Goal: Information Seeking & Learning: Learn about a topic

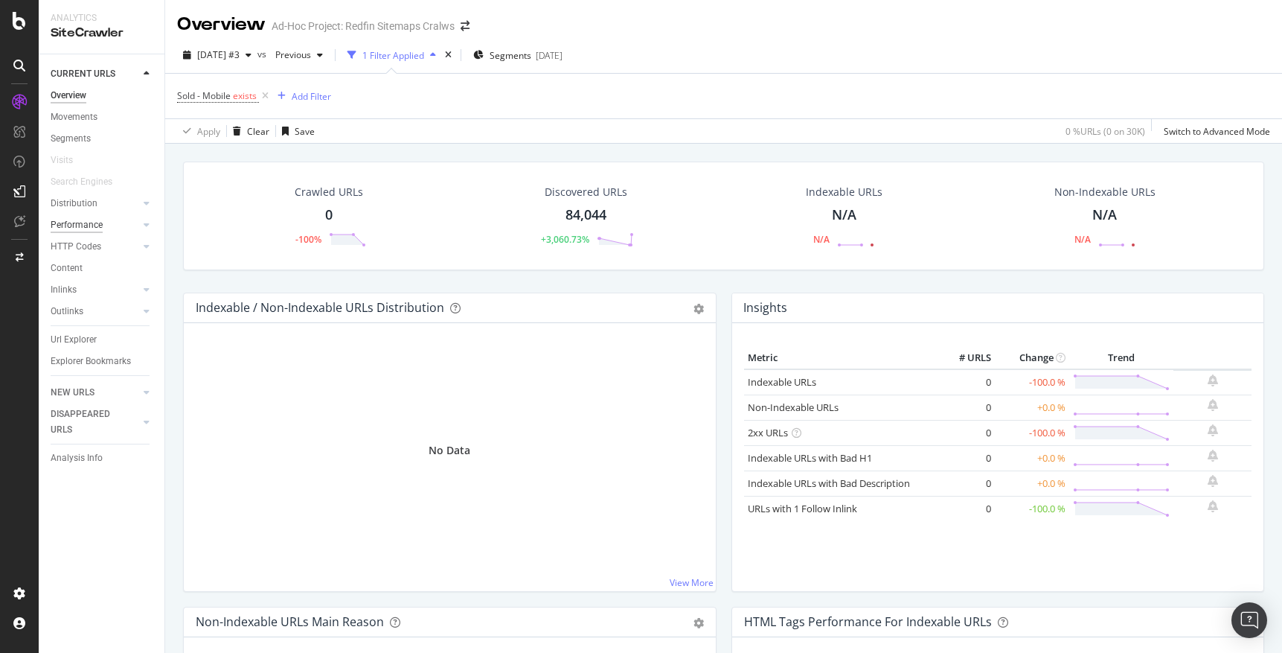
click at [80, 224] on div "Performance" at bounding box center [77, 225] width 52 height 16
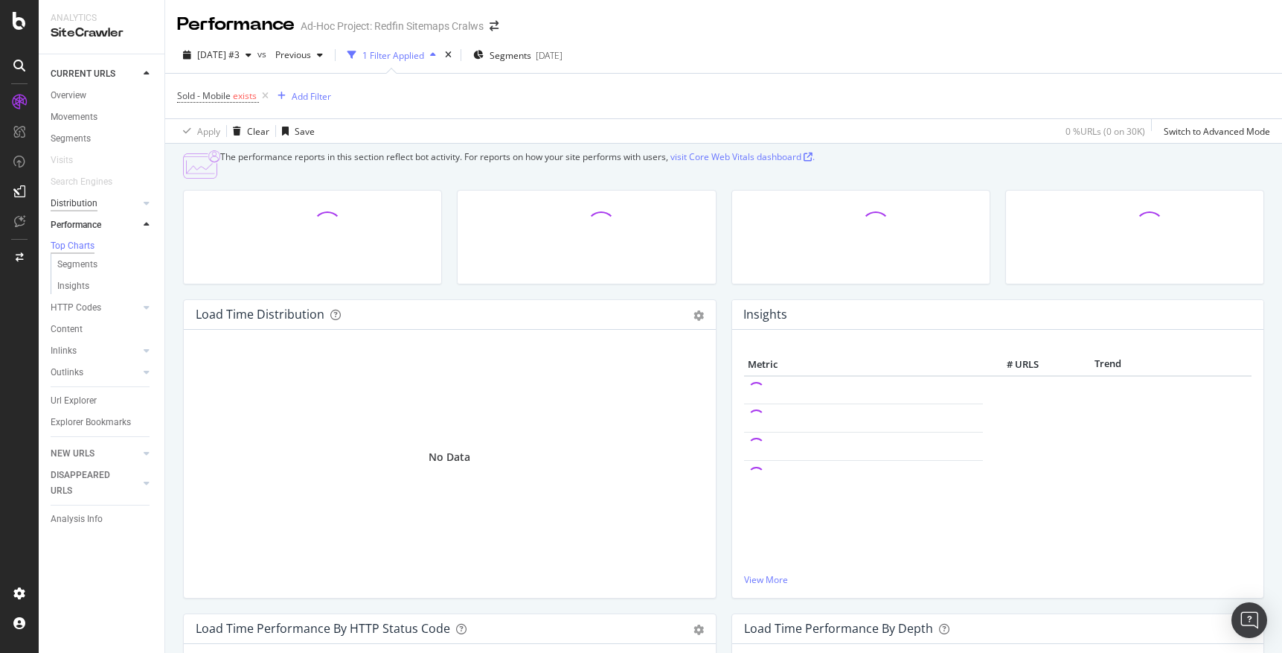
click at [83, 202] on div "Distribution" at bounding box center [74, 204] width 47 height 16
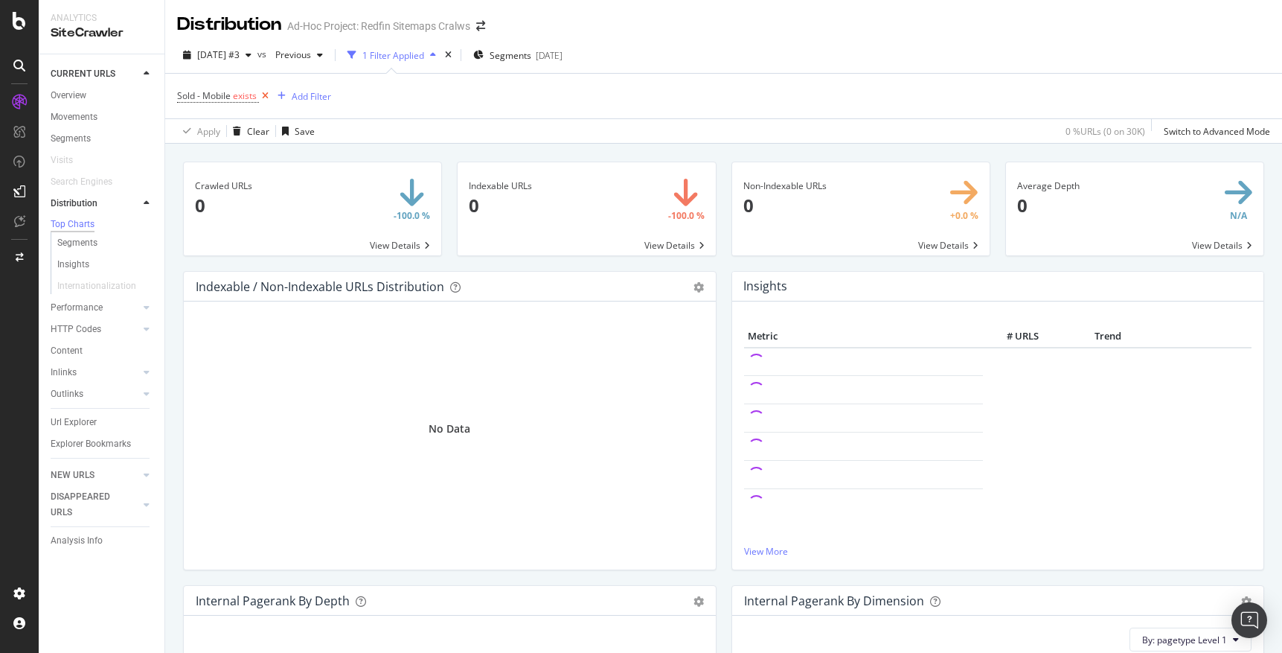
click at [265, 95] on icon at bounding box center [265, 96] width 13 height 15
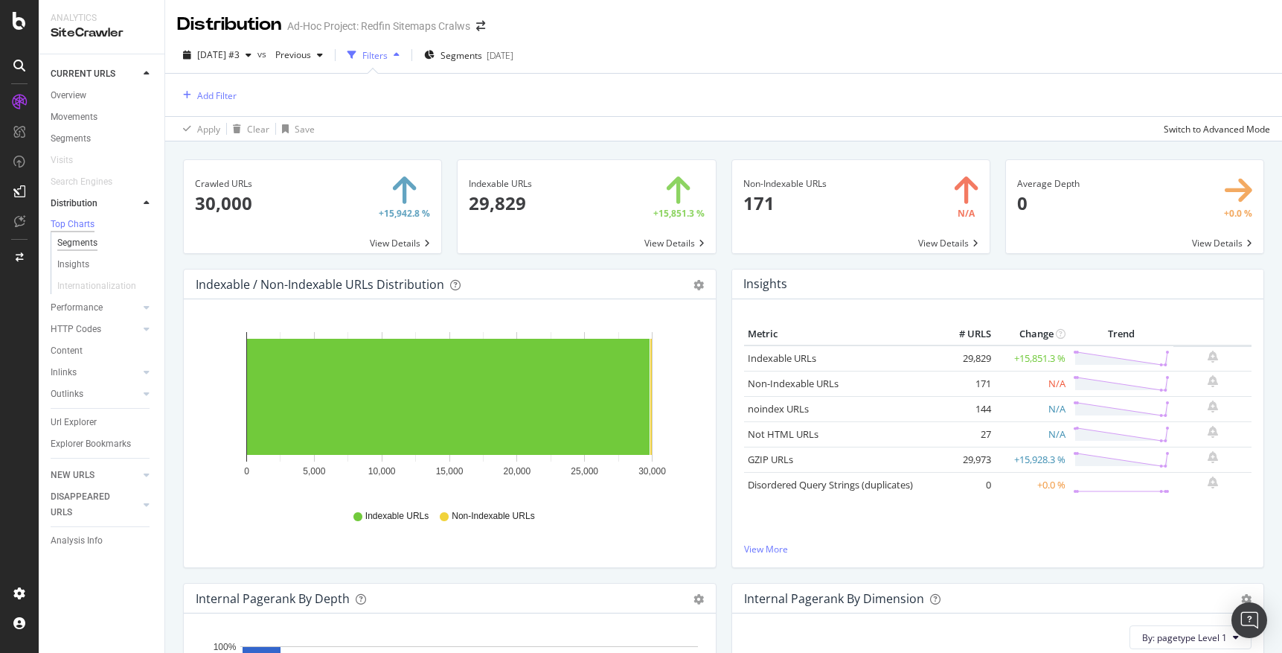
click at [83, 243] on div "Segments" at bounding box center [77, 243] width 40 height 16
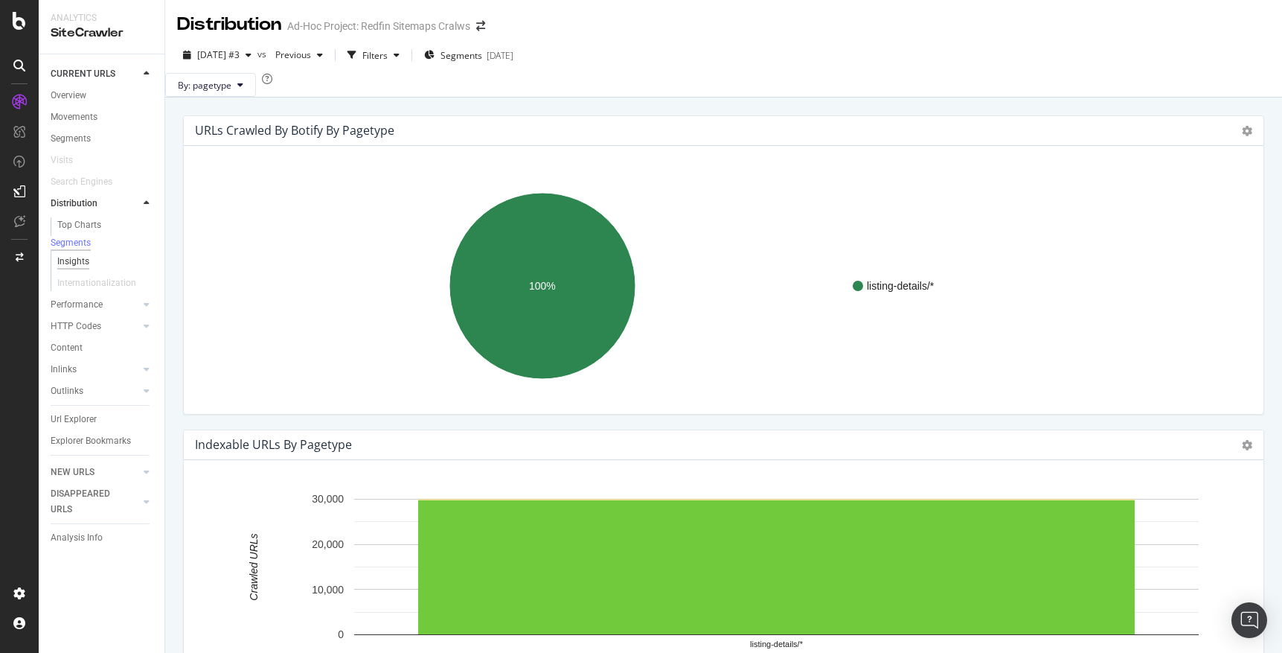
click at [77, 266] on div "Insights" at bounding box center [73, 262] width 32 height 16
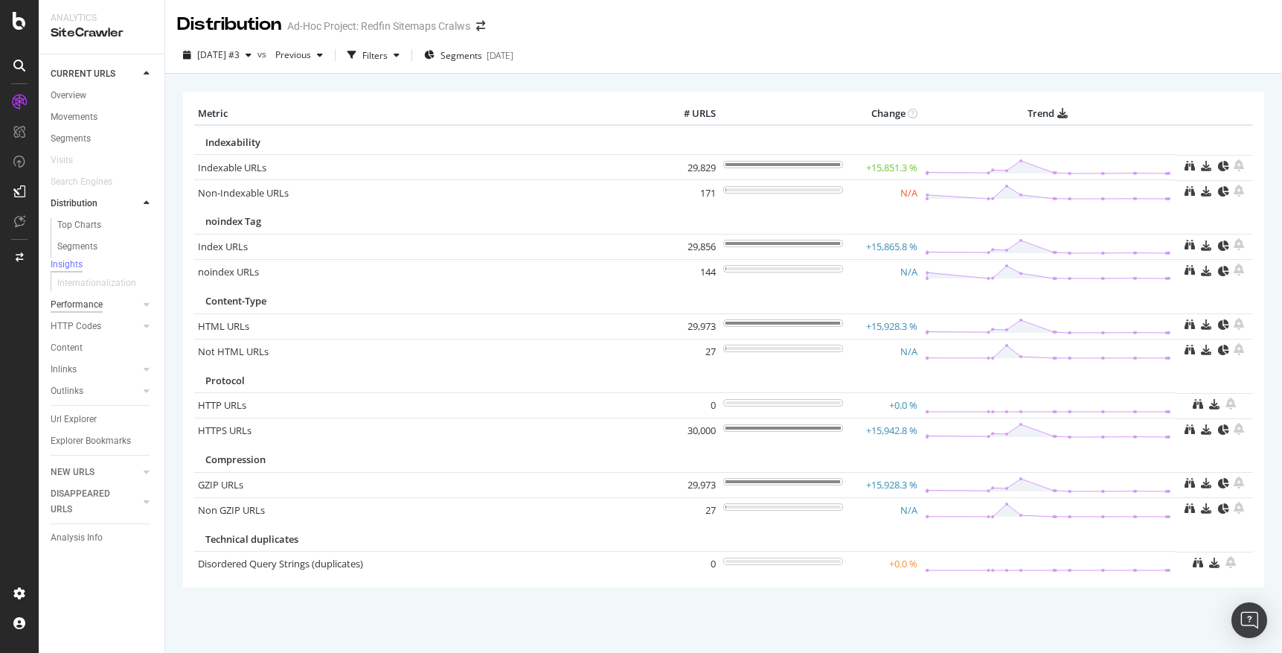
click at [76, 311] on div "Performance" at bounding box center [77, 305] width 52 height 16
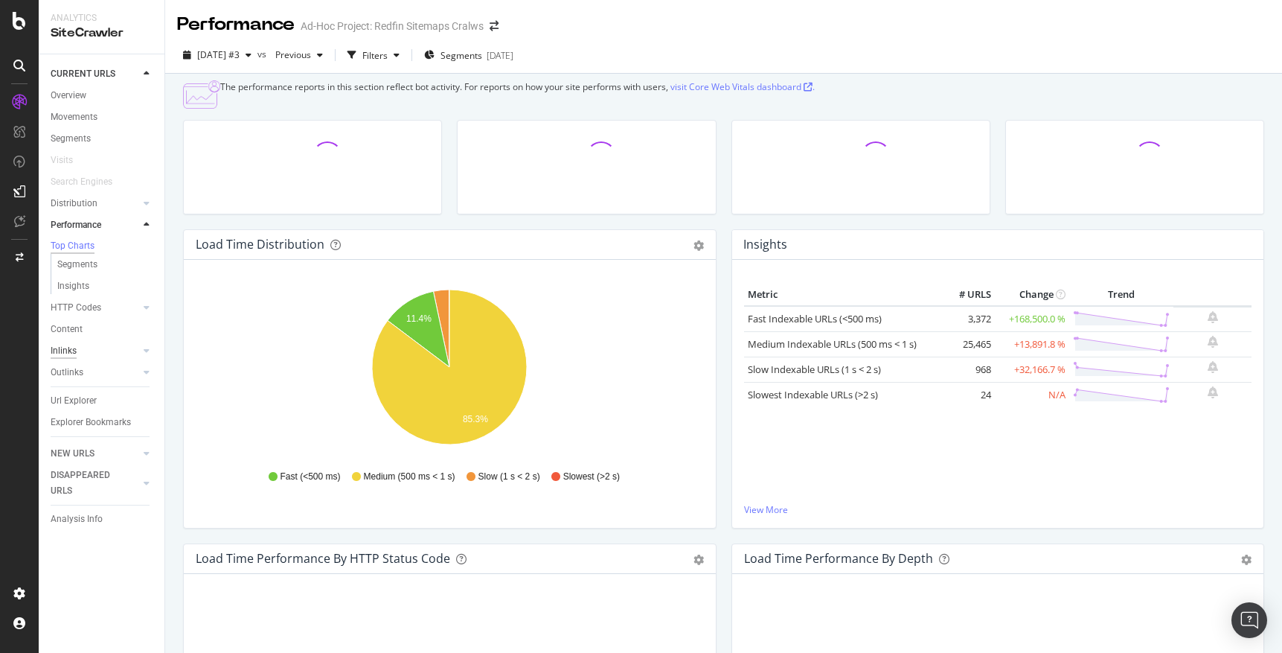
click at [71, 353] on div "Inlinks" at bounding box center [64, 351] width 26 height 16
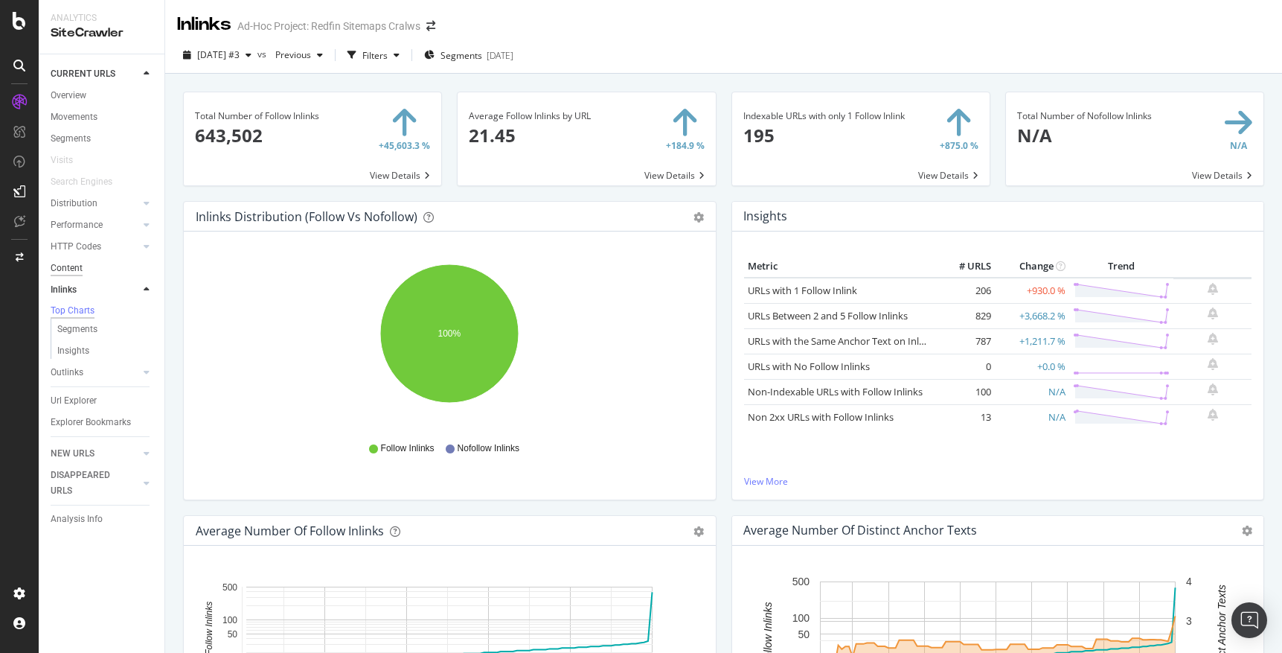
click at [67, 266] on div "Content" at bounding box center [67, 268] width 32 height 16
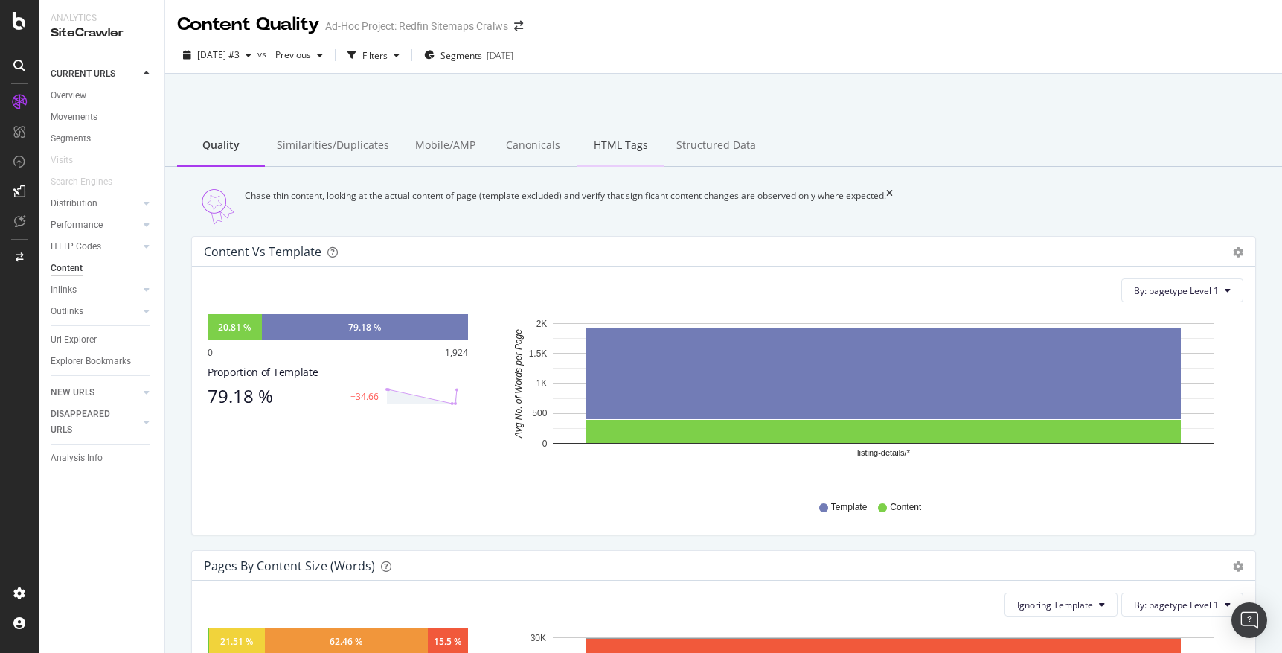
click at [604, 149] on div "HTML Tags" at bounding box center [621, 146] width 88 height 41
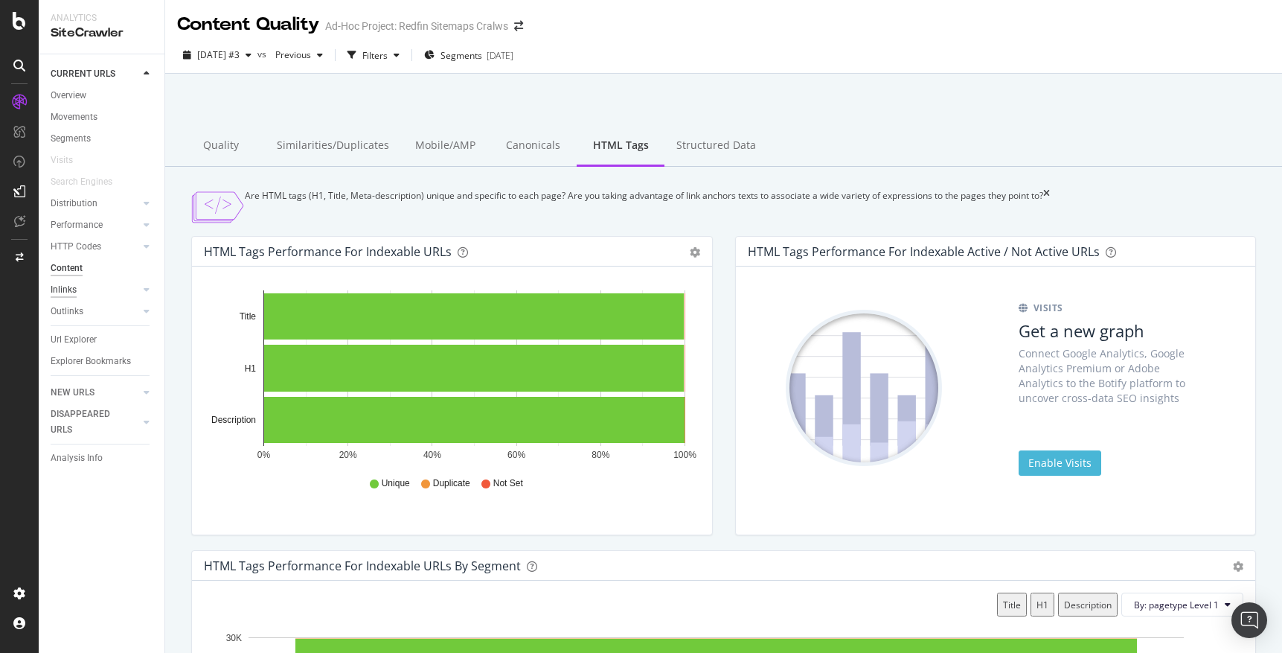
click at [68, 287] on div "Inlinks" at bounding box center [64, 290] width 26 height 16
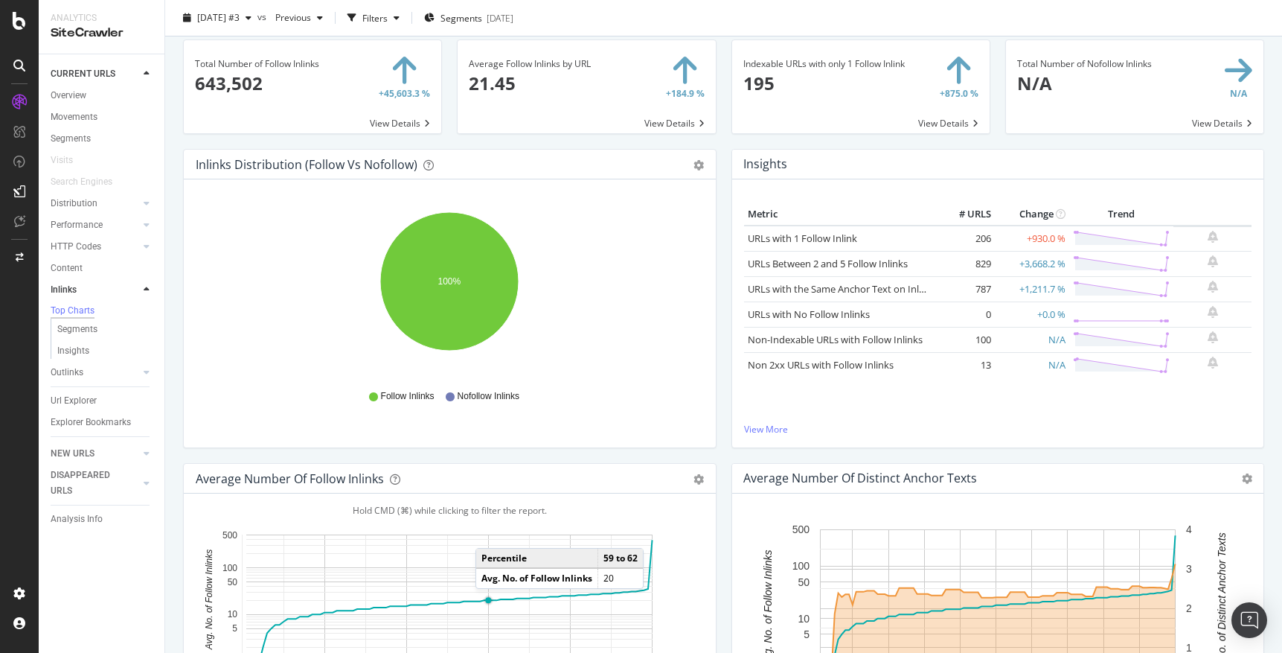
scroll to position [45, 0]
